Goal: Book appointment/travel/reservation

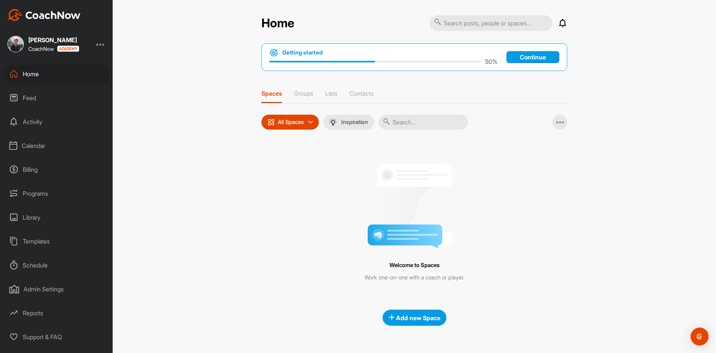
click at [32, 197] on div "Programs" at bounding box center [56, 193] width 105 height 19
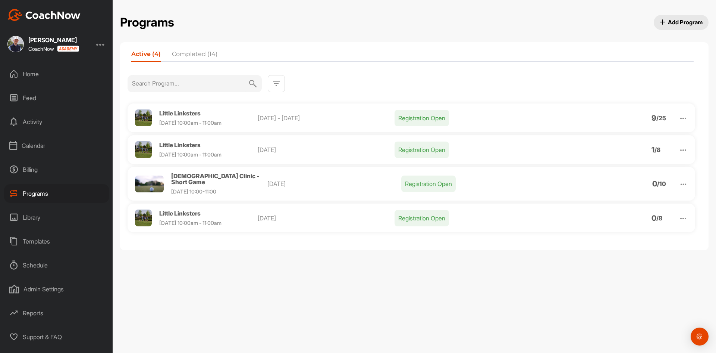
click at [48, 138] on div "Calendar" at bounding box center [56, 145] width 105 height 19
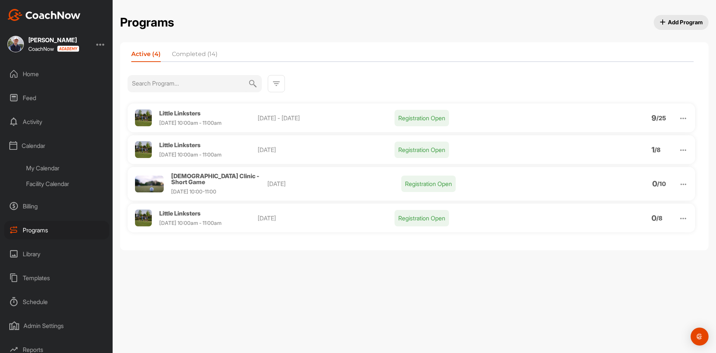
click at [52, 183] on div "Facility Calendar" at bounding box center [65, 184] width 88 height 16
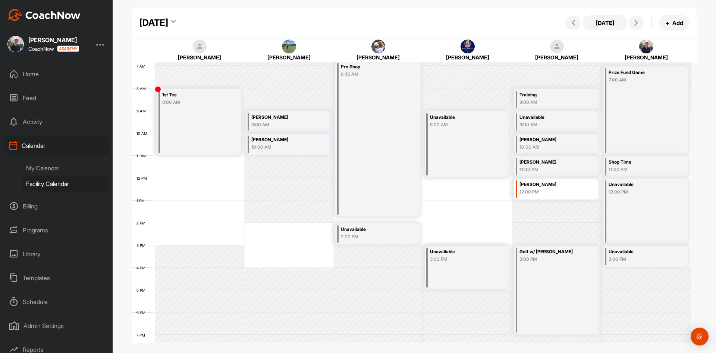
scroll to position [166, 0]
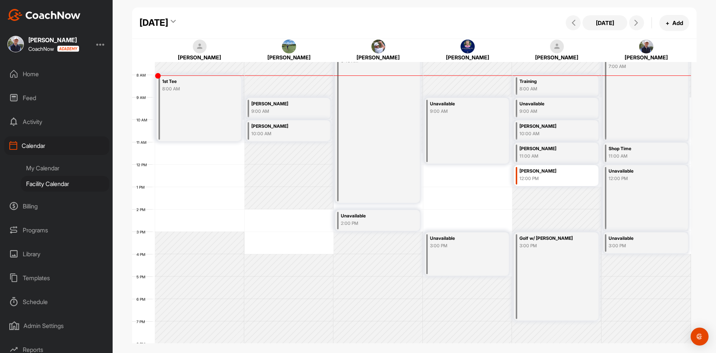
click at [168, 21] on div "[DATE]" at bounding box center [154, 22] width 29 height 13
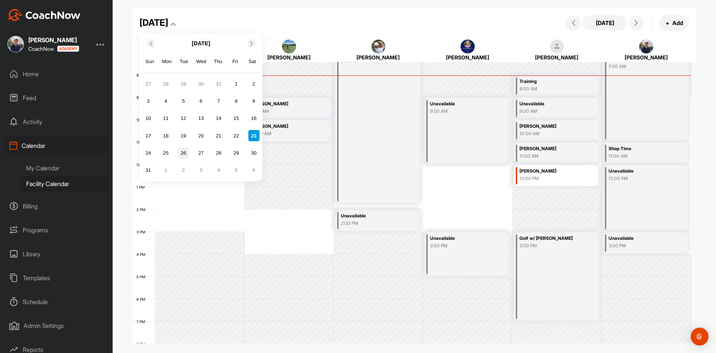
click at [187, 153] on div "26" at bounding box center [183, 152] width 11 height 11
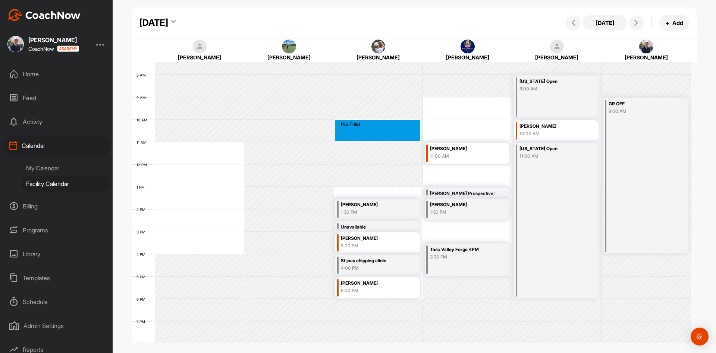
drag, startPoint x: 370, startPoint y: 121, endPoint x: 370, endPoint y: 135, distance: 14.2
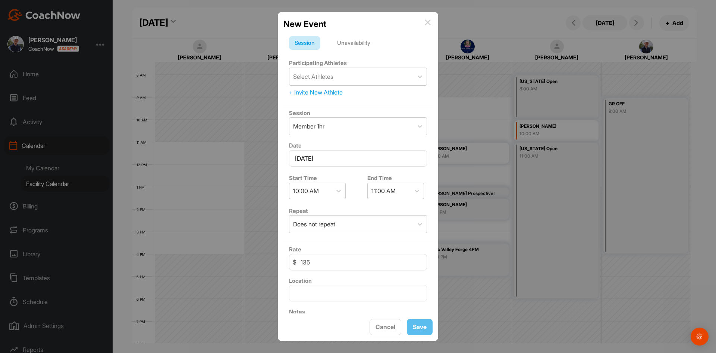
click at [346, 79] on div "Select Athletes" at bounding box center [351, 76] width 124 height 17
type input "morr"
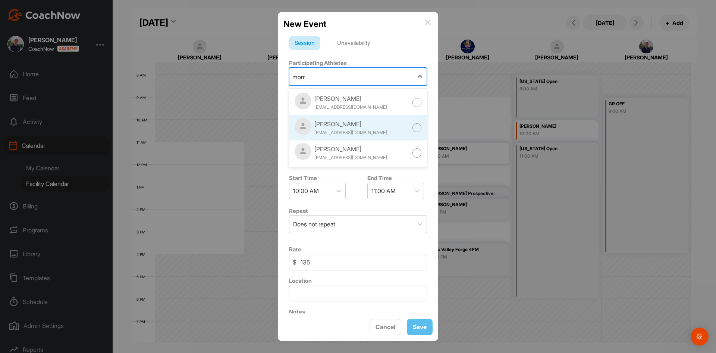
click at [350, 128] on div "[PERSON_NAME]" at bounding box center [350, 123] width 73 height 9
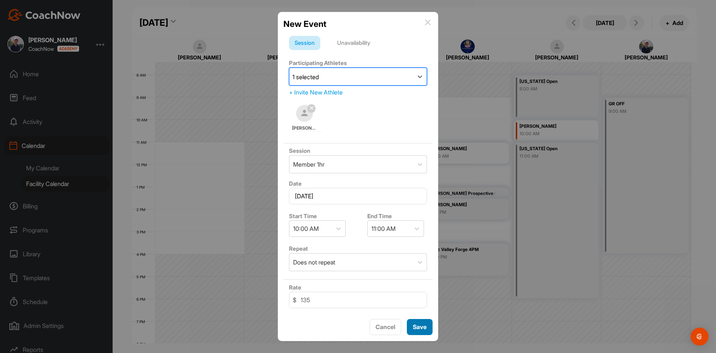
click at [416, 329] on button "Save" at bounding box center [420, 327] width 26 height 16
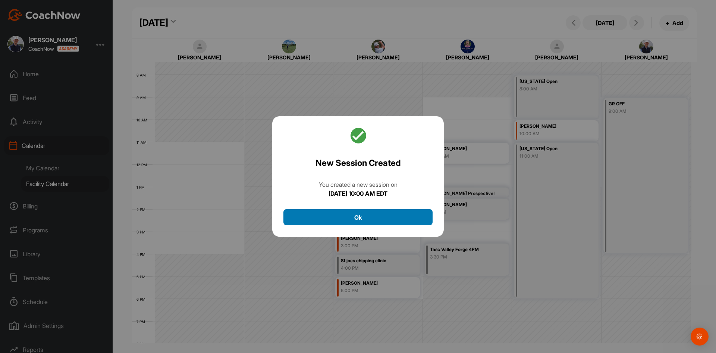
click at [362, 217] on button "Ok" at bounding box center [358, 217] width 149 height 16
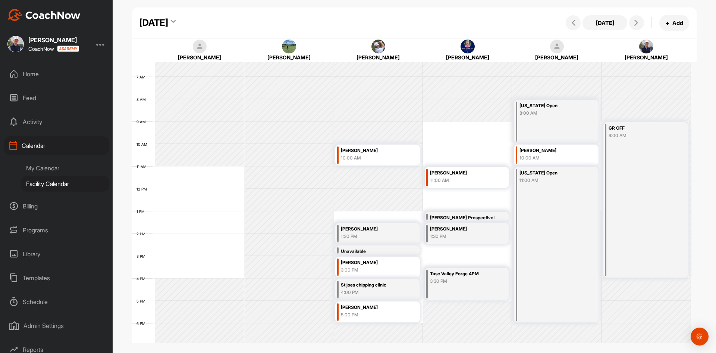
scroll to position [129, 0]
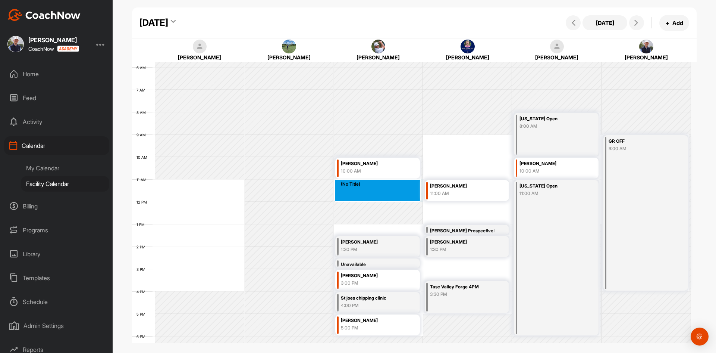
drag, startPoint x: 379, startPoint y: 180, endPoint x: 380, endPoint y: 192, distance: 11.9
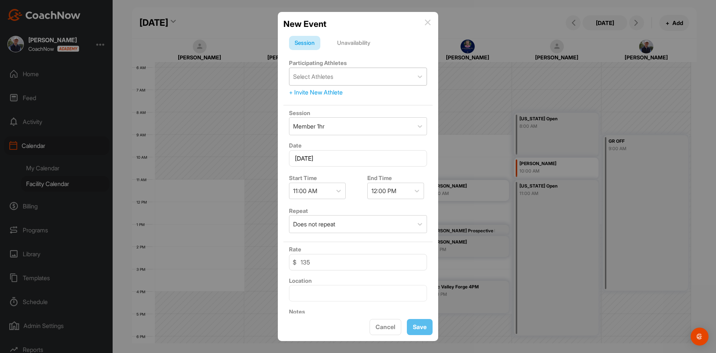
click at [336, 78] on div "Select Athletes" at bounding box center [351, 76] width 124 height 17
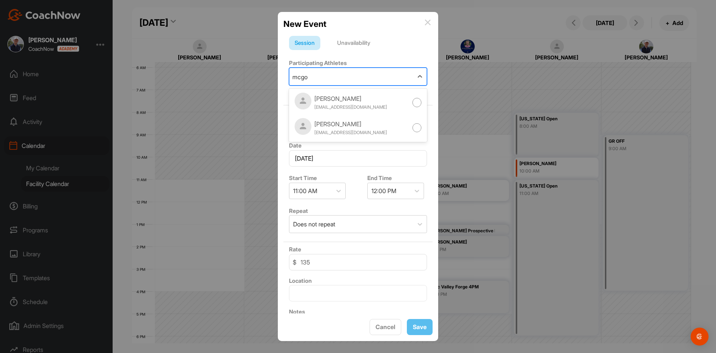
type input "mcgo"
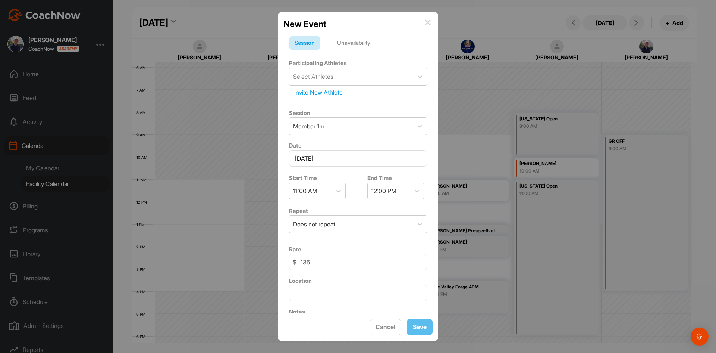
click at [357, 42] on div "Unavailability" at bounding box center [354, 43] width 44 height 14
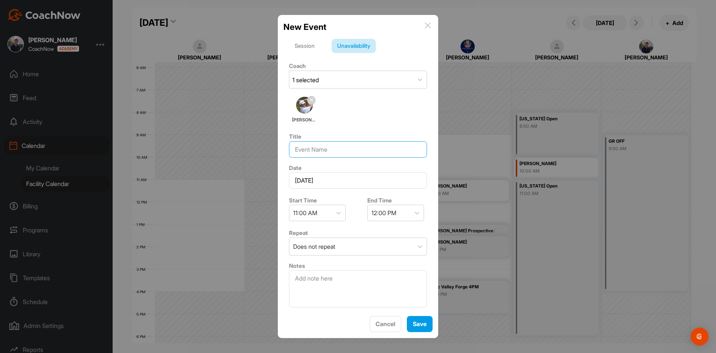
click at [326, 148] on input at bounding box center [358, 149] width 138 height 16
click at [315, 150] on input "[PERSON_NAME]" at bounding box center [358, 149] width 138 height 16
type input "[PERSON_NAME]"
click at [427, 323] on button "Save" at bounding box center [420, 324] width 26 height 16
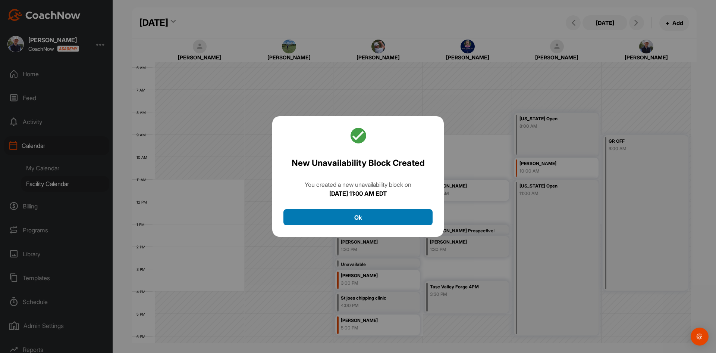
click at [376, 221] on button "Ok" at bounding box center [358, 217] width 149 height 16
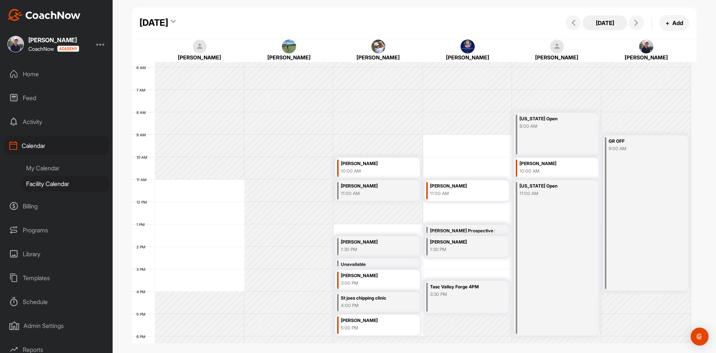
click at [603, 26] on button "[DATE]" at bounding box center [605, 22] width 45 height 15
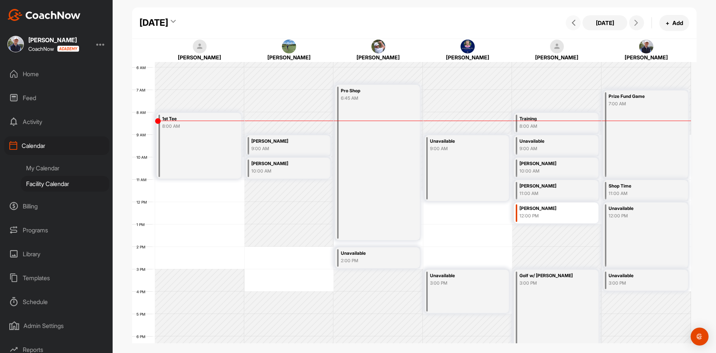
click at [574, 26] on button at bounding box center [573, 22] width 15 height 15
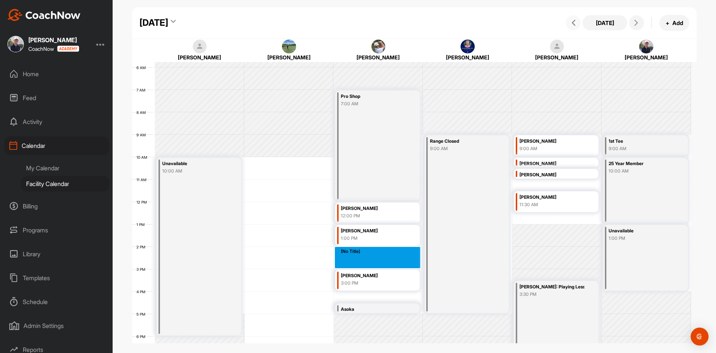
drag, startPoint x: 377, startPoint y: 248, endPoint x: 377, endPoint y: 261, distance: 13.1
click at [377, 261] on div "12 AM 1 AM 2 AM 3 AM 4 AM 5 AM 6 AM 7 AM 8 AM 9 AM 10 AM 11 AM 12 PM 1 PM 2 PM …" at bounding box center [411, 201] width 559 height 537
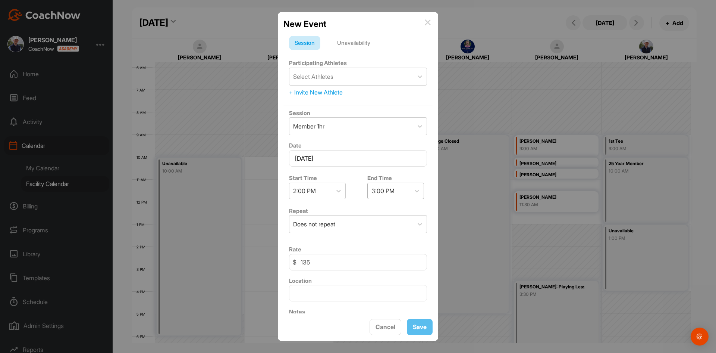
click at [396, 194] on div "3:00 PM" at bounding box center [389, 191] width 43 height 16
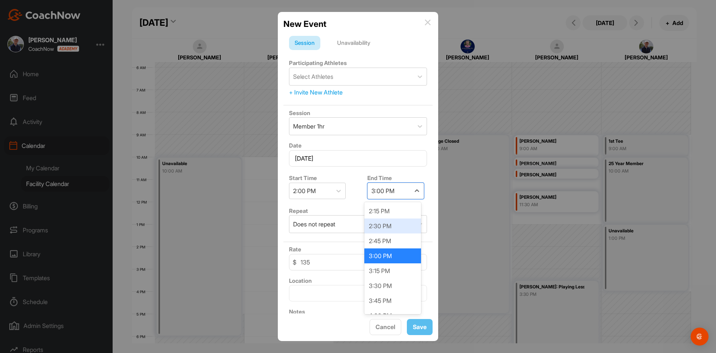
click at [392, 228] on div "2:30 PM" at bounding box center [392, 225] width 57 height 15
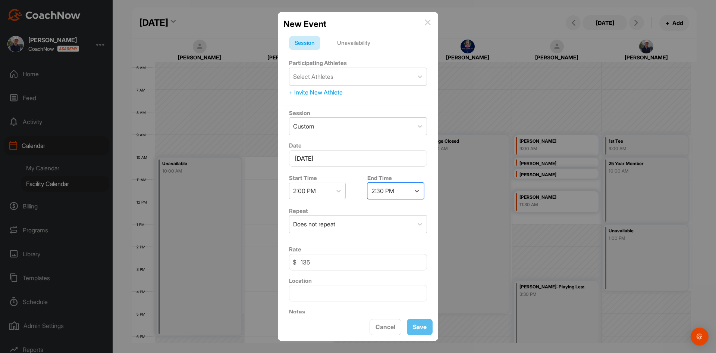
click at [352, 42] on div "Unavailability" at bounding box center [354, 43] width 44 height 14
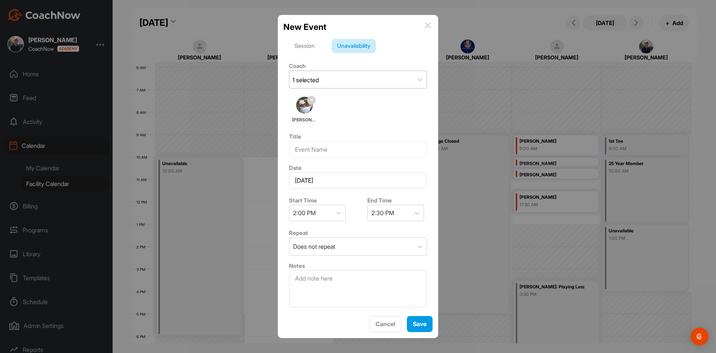
click at [348, 80] on div "1 selected" at bounding box center [351, 79] width 124 height 17
click at [394, 55] on form "Session Unavailability Coach 1 selected [PERSON_NAME] Title Date [DATE] Start T…" at bounding box center [358, 174] width 149 height 271
click at [331, 145] on input at bounding box center [358, 149] width 138 height 16
type input "[PERSON_NAME]"
click at [421, 322] on button "Save" at bounding box center [420, 324] width 26 height 16
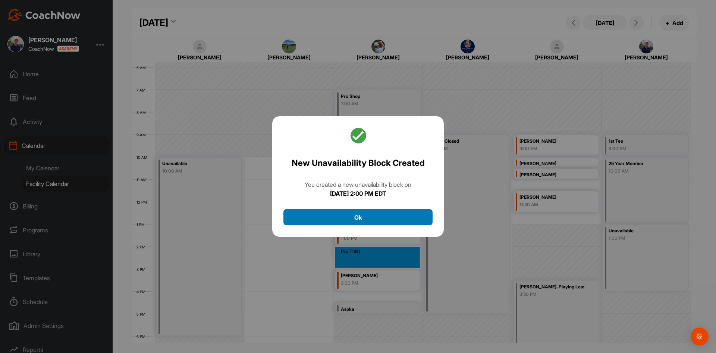
click at [382, 212] on button "Ok" at bounding box center [358, 217] width 149 height 16
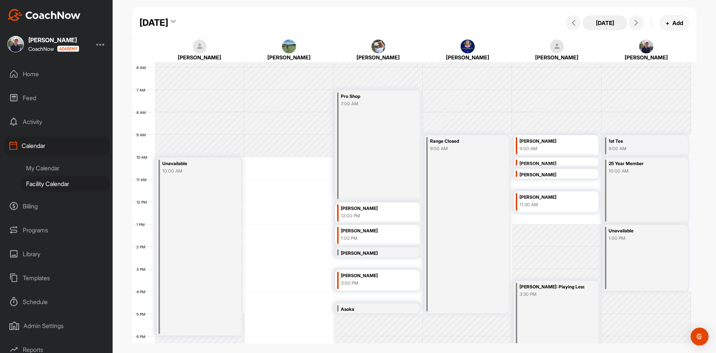
click at [594, 22] on button "[DATE]" at bounding box center [605, 22] width 45 height 15
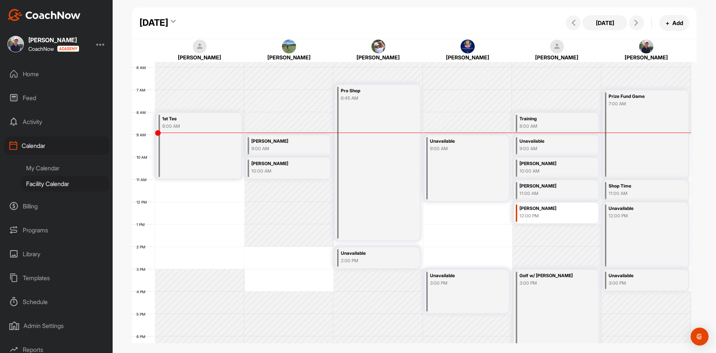
click at [270, 147] on div "9:00 AM" at bounding box center [283, 148] width 65 height 7
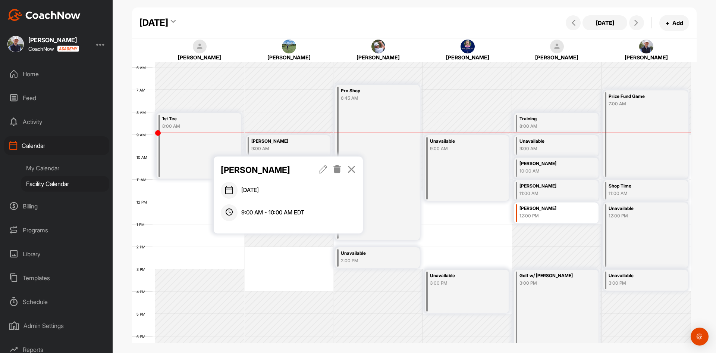
click at [353, 169] on icon at bounding box center [351, 169] width 9 height 8
